Goal: Task Accomplishment & Management: Manage account settings

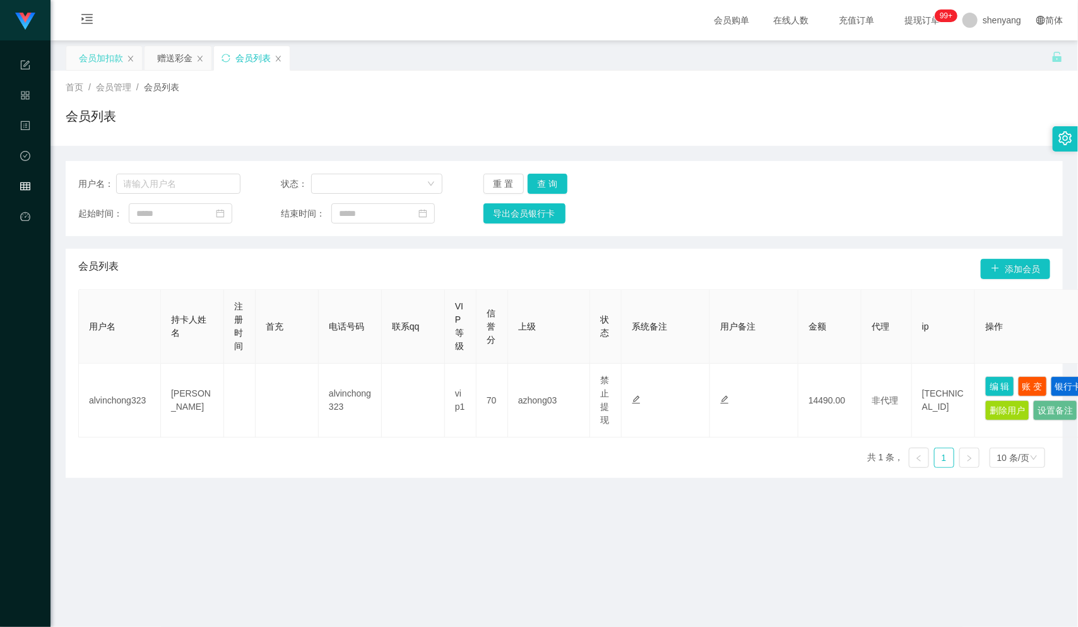
click at [95, 55] on div "会员加扣款" at bounding box center [101, 58] width 44 height 24
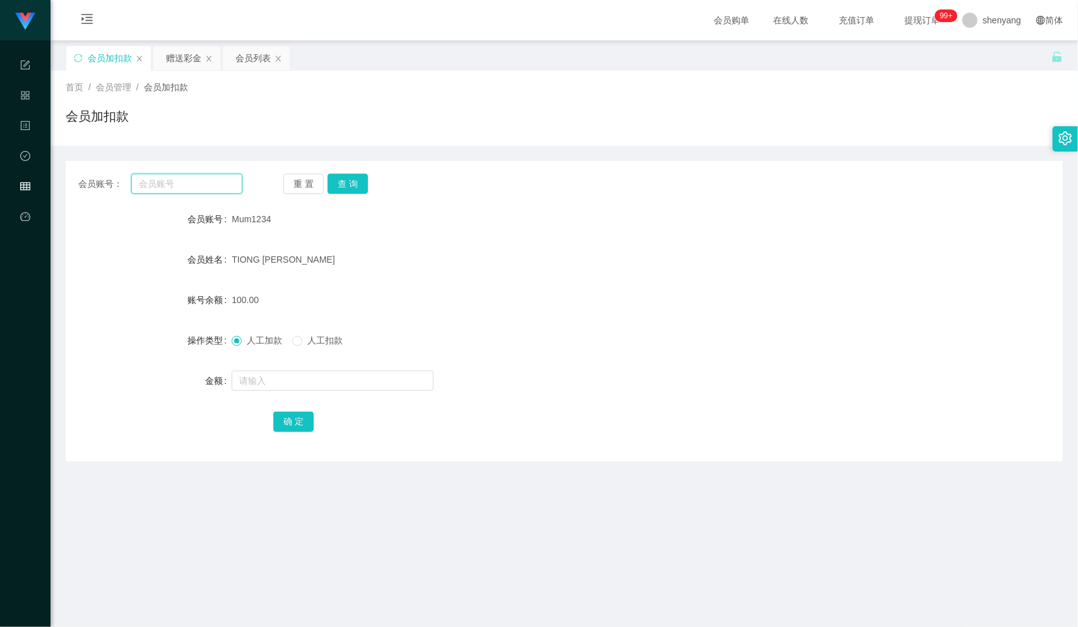
click at [187, 182] on input "text" at bounding box center [186, 184] width 111 height 20
paste input "0142638740"
type input "0142638740"
click at [352, 186] on button "查 询" at bounding box center [348, 184] width 40 height 20
click at [288, 376] on input "text" at bounding box center [333, 380] width 202 height 20
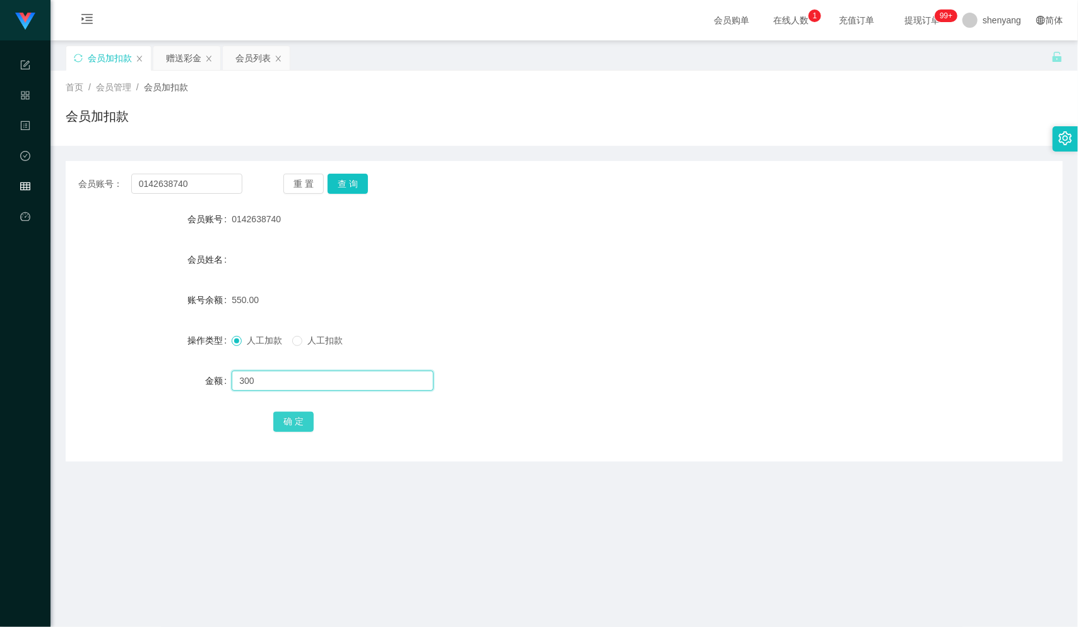
type input "300"
click at [290, 415] on button "确 定" at bounding box center [293, 422] width 40 height 20
drag, startPoint x: 199, startPoint y: 182, endPoint x: 117, endPoint y: 190, distance: 81.8
click at [117, 191] on div "会员账号： 0142638740" at bounding box center [160, 184] width 164 height 20
click at [248, 59] on div "会员列表" at bounding box center [252, 58] width 35 height 24
